Goal: Transaction & Acquisition: Download file/media

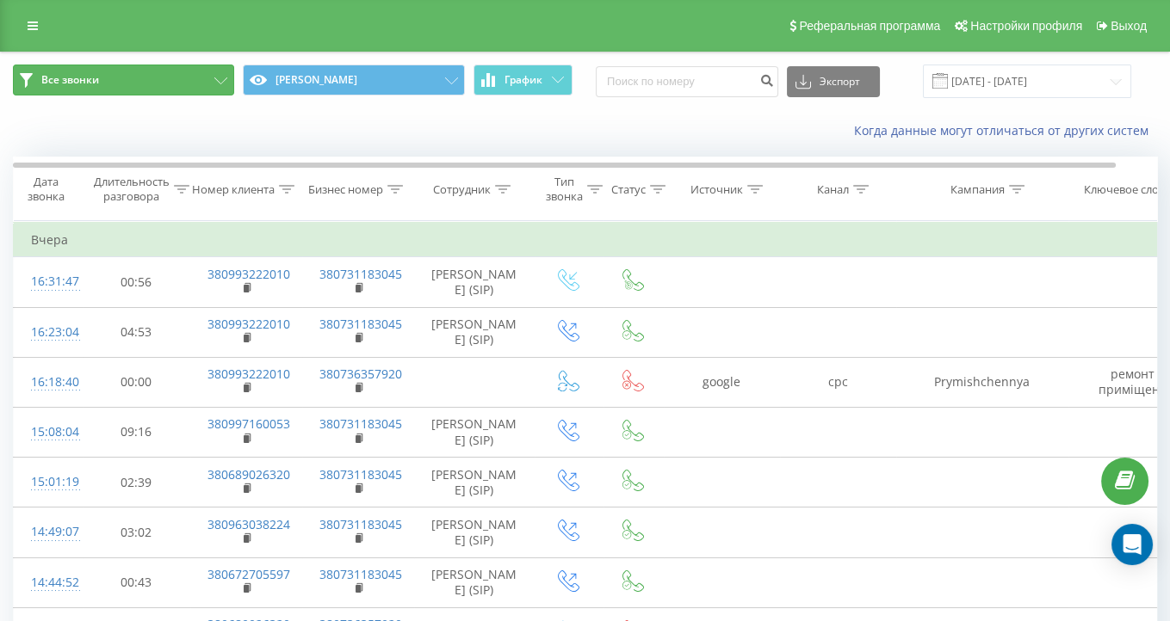
click at [207, 78] on button "Все звонки" at bounding box center [123, 80] width 221 height 31
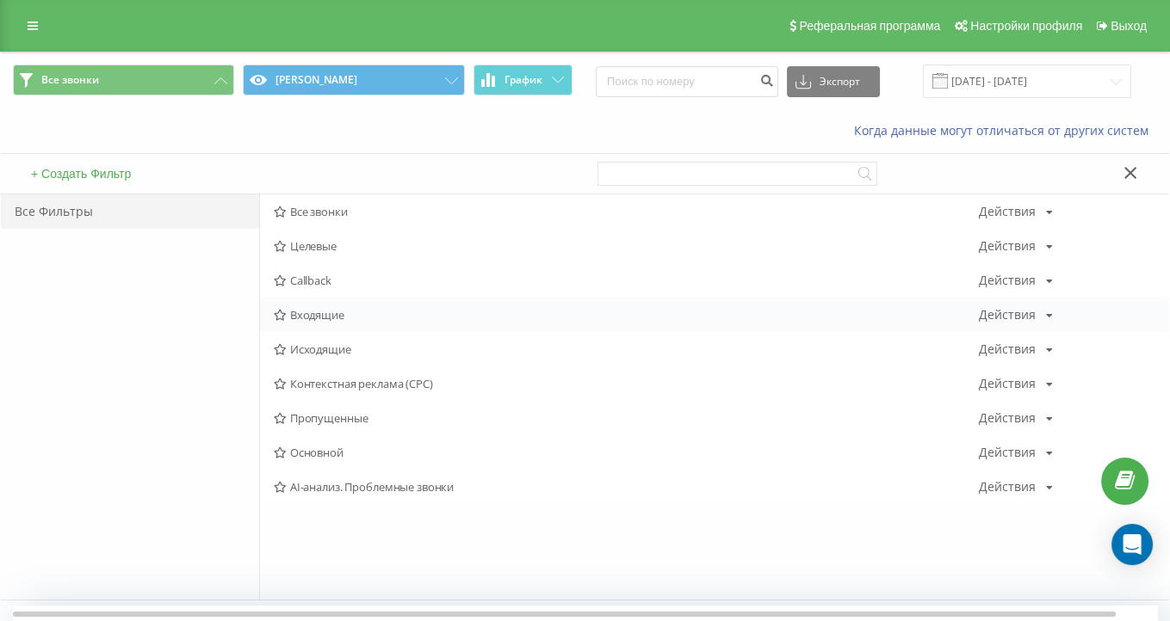
click at [319, 318] on span "Входящие" at bounding box center [626, 315] width 705 height 12
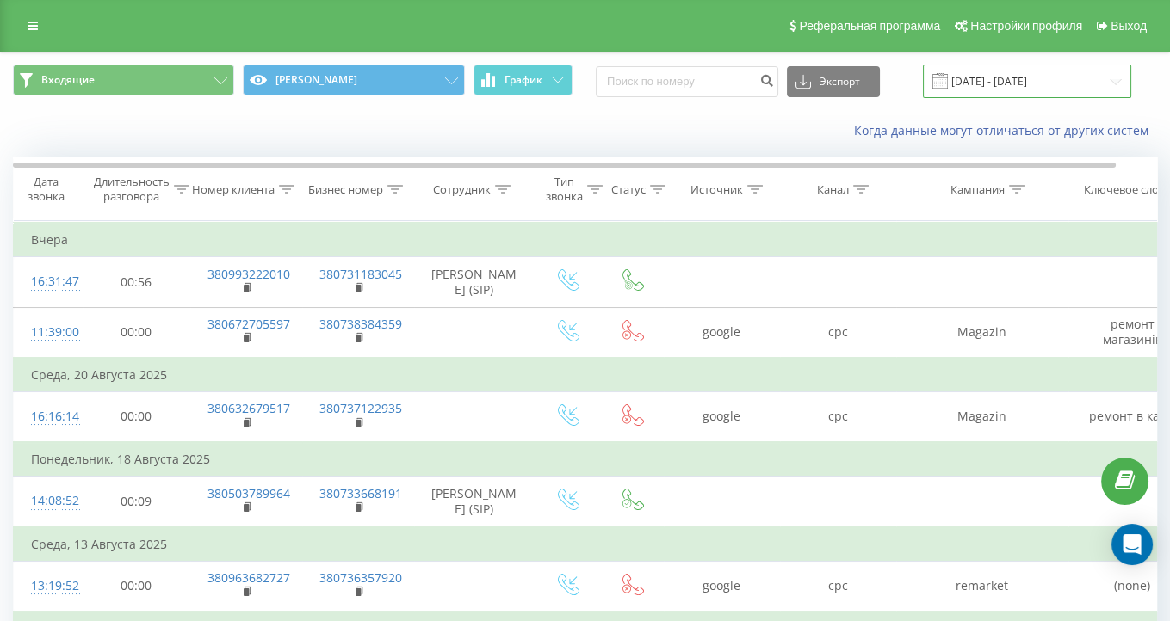
click at [1021, 83] on input "[DATE] - [DATE]" at bounding box center [1027, 82] width 208 height 34
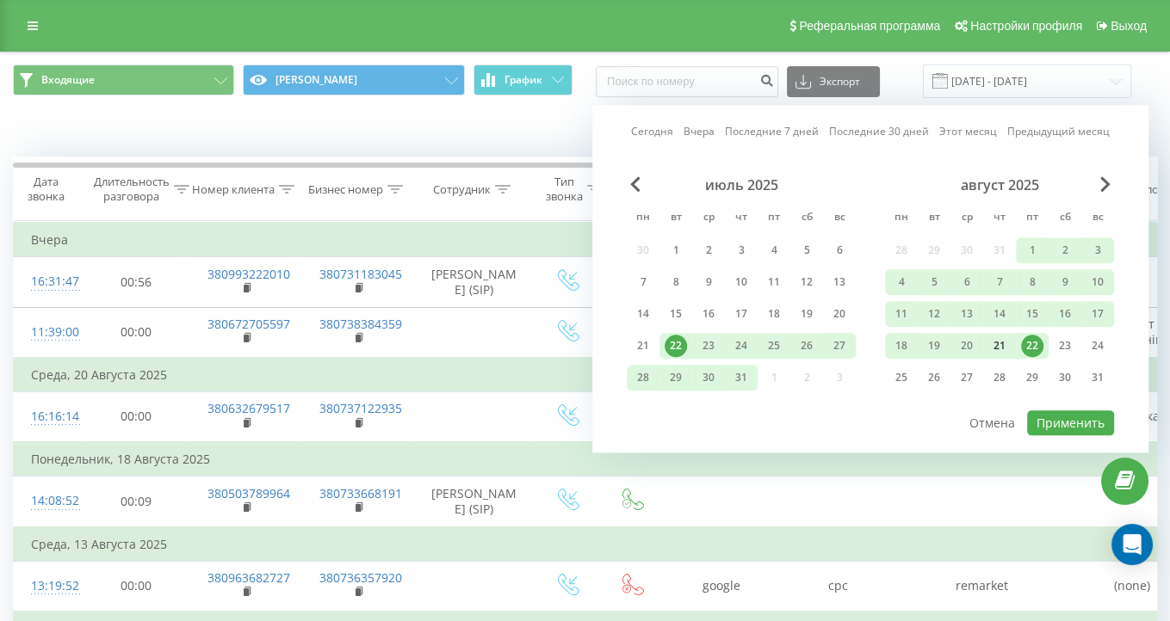
click at [998, 349] on div "21" at bounding box center [999, 346] width 22 height 22
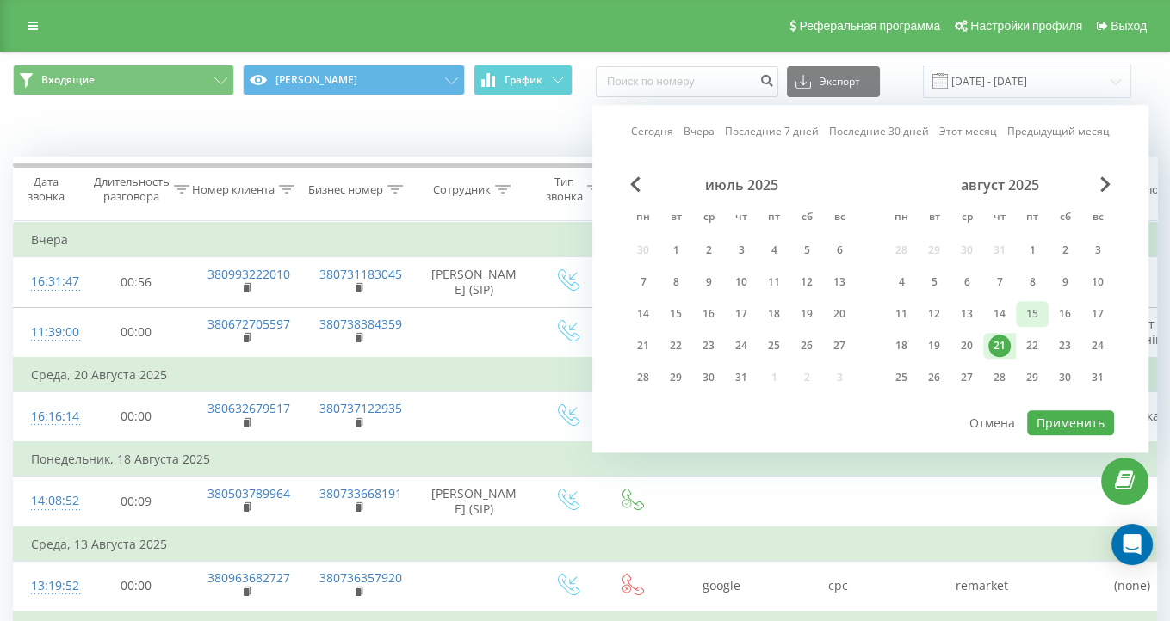
click at [1043, 311] on div "15" at bounding box center [1032, 314] width 33 height 26
click at [1064, 409] on div at bounding box center [870, 410] width 487 height 2
click at [1061, 416] on button "Применить" at bounding box center [1070, 423] width 87 height 25
type input "[DATE] - [DATE]"
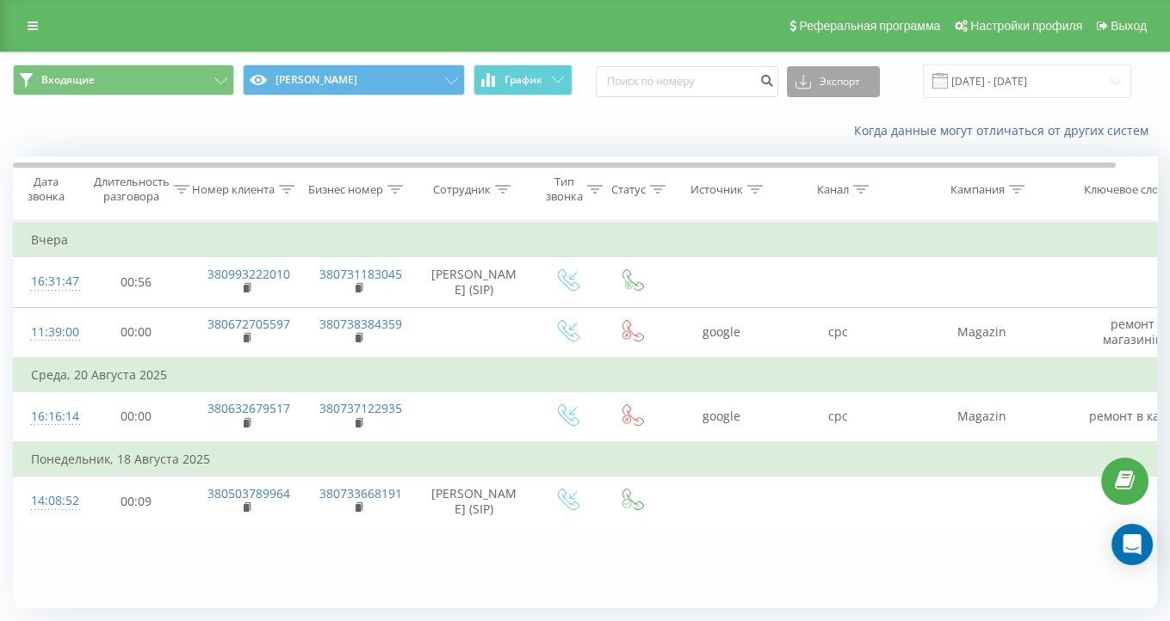
click at [880, 81] on button "Экспорт" at bounding box center [833, 81] width 93 height 31
click at [860, 170] on div ".xlsx" at bounding box center [833, 175] width 91 height 31
